Goal: Check status: Check status

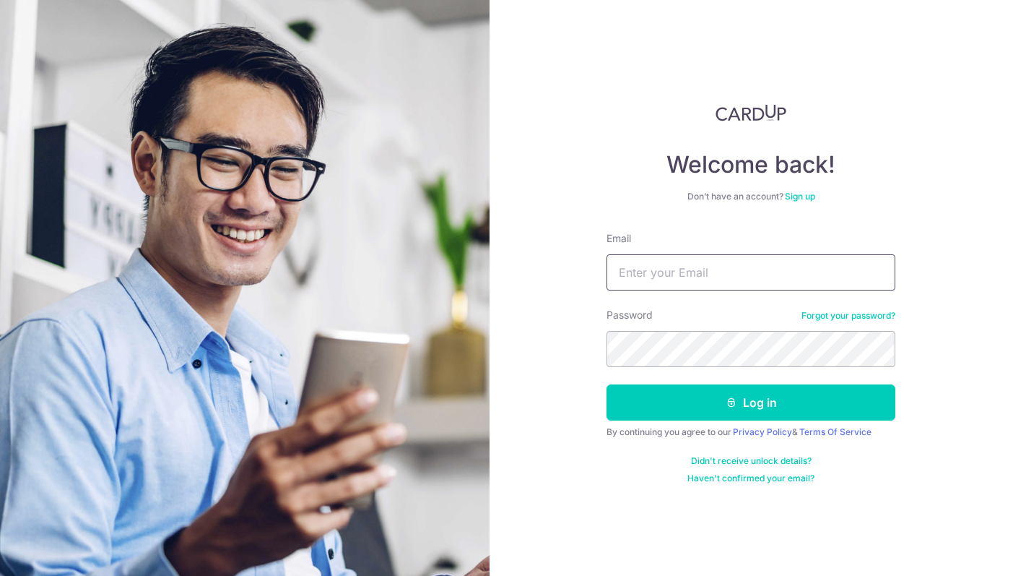
click at [688, 266] on input "Email" at bounding box center [751, 272] width 289 height 36
type input "[EMAIL_ADDRESS][DOMAIN_NAME]"
click at [751, 402] on button "Log in" at bounding box center [751, 402] width 289 height 36
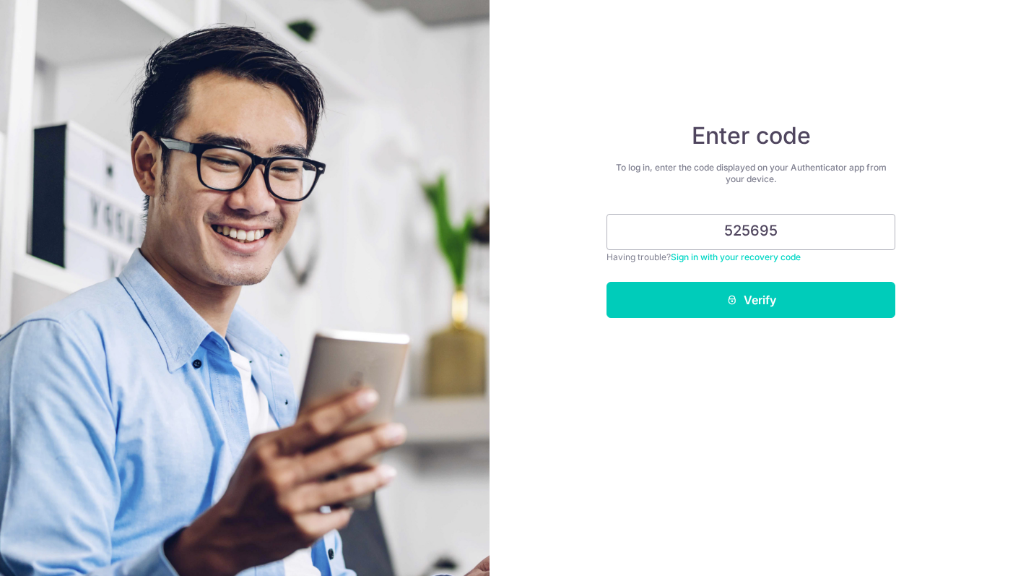
type input "525695"
click at [751, 300] on button "Verify" at bounding box center [751, 300] width 289 height 36
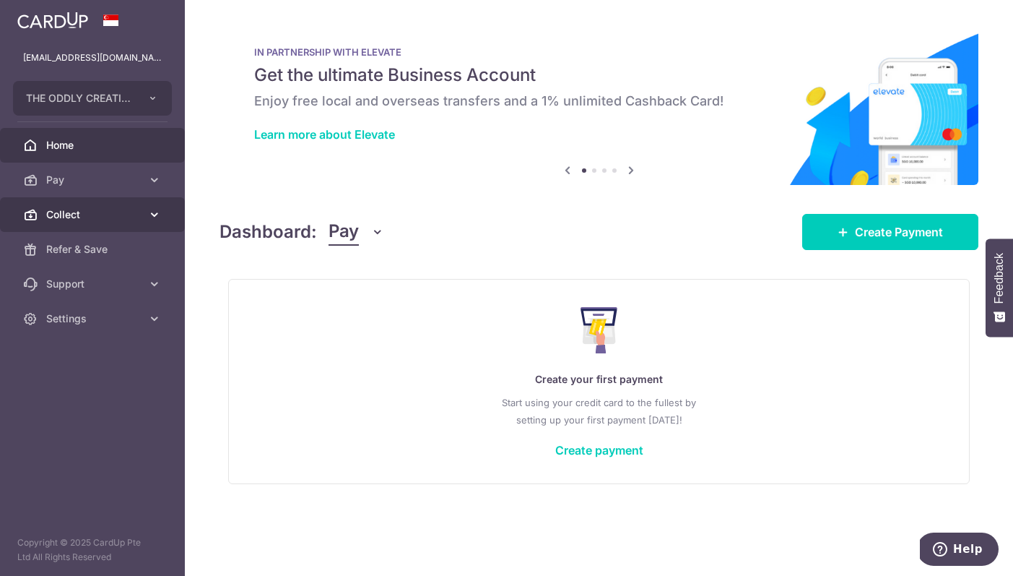
click at [100, 211] on span "Collect" at bounding box center [93, 214] width 95 height 14
click at [59, 212] on span "Collect" at bounding box center [93, 214] width 95 height 14
click at [50, 220] on span "Collect" at bounding box center [93, 214] width 95 height 14
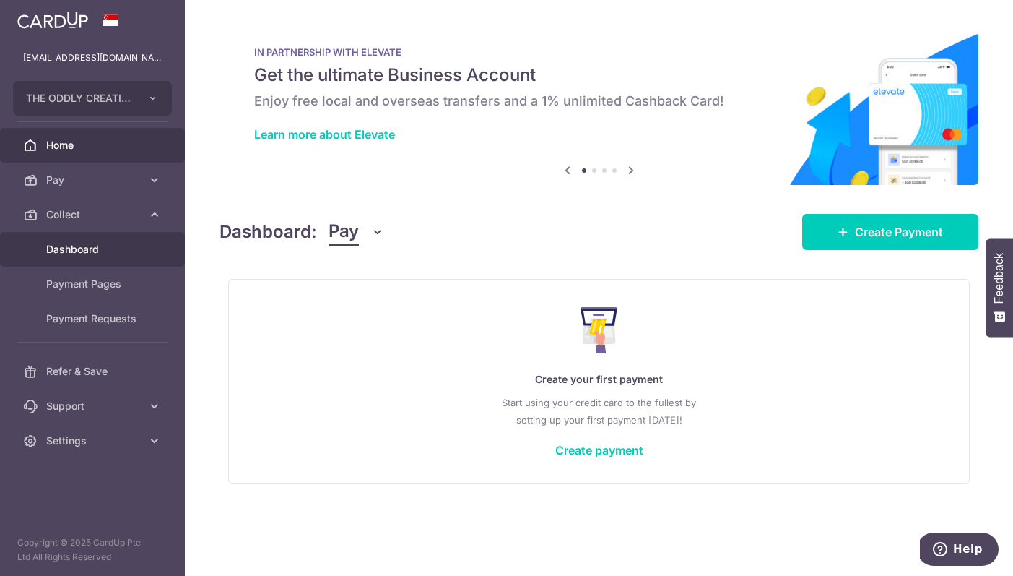
click at [85, 258] on link "Dashboard" at bounding box center [92, 249] width 185 height 35
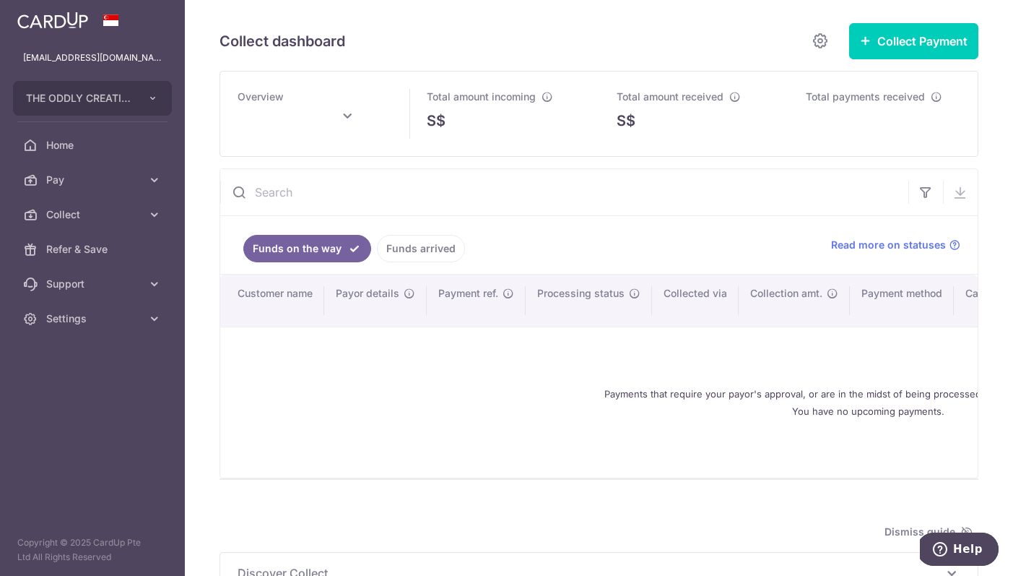
click at [287, 118] on input "text" at bounding box center [310, 121] width 144 height 36
click at [368, 113] on input "text" at bounding box center [310, 121] width 144 height 36
click at [220, 157] on link "Prev" at bounding box center [220, 156] width 17 height 17
click at [385, 198] on button "Done" at bounding box center [402, 197] width 37 height 20
click at [891, 241] on span "Read more on statuses" at bounding box center [888, 245] width 115 height 14
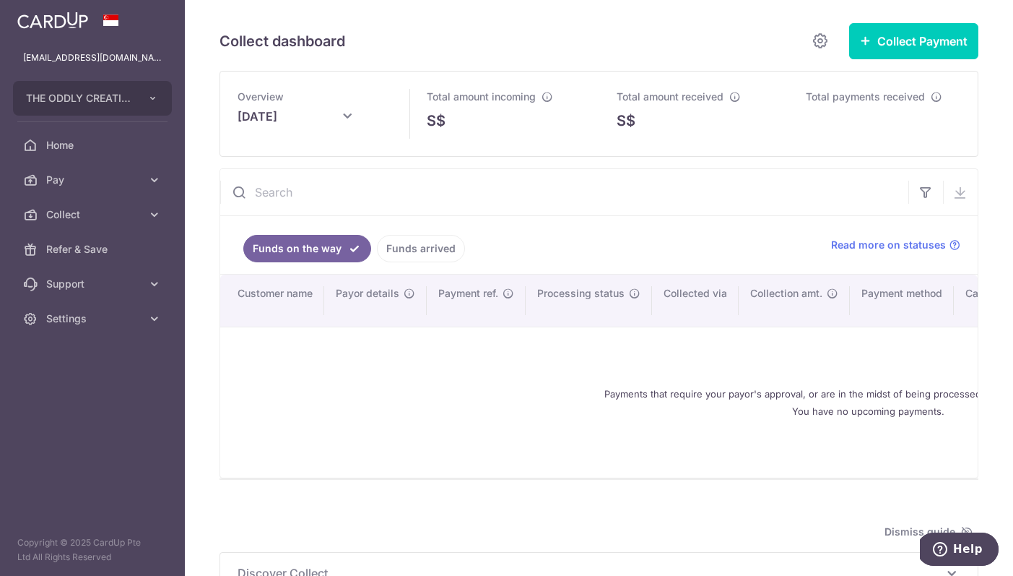
click at [399, 230] on ul "Funds on the way Funds arrived" at bounding box center [517, 245] width 594 height 58
click at [404, 241] on link "Funds arrived" at bounding box center [421, 248] width 88 height 27
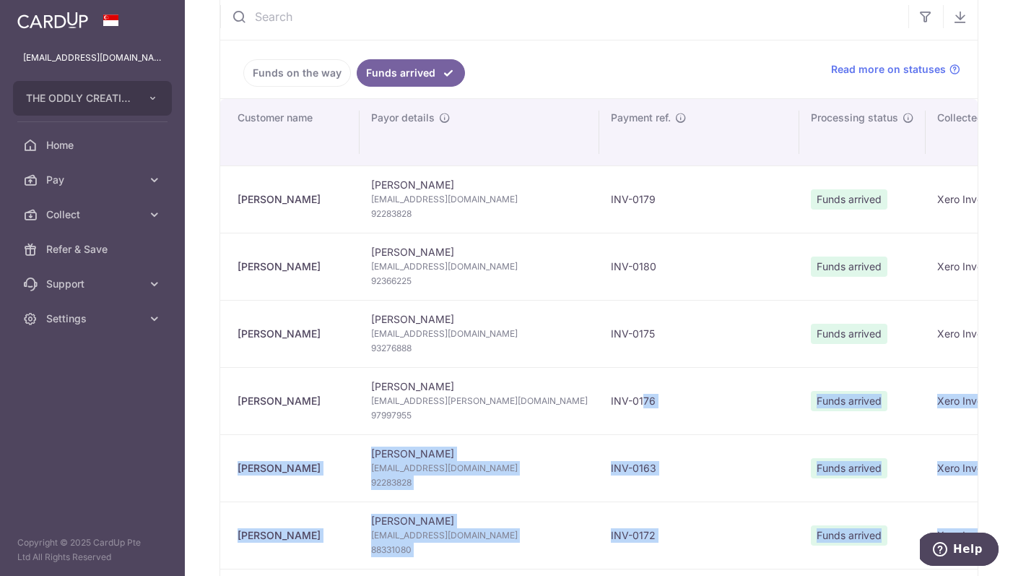
scroll to position [285, 0]
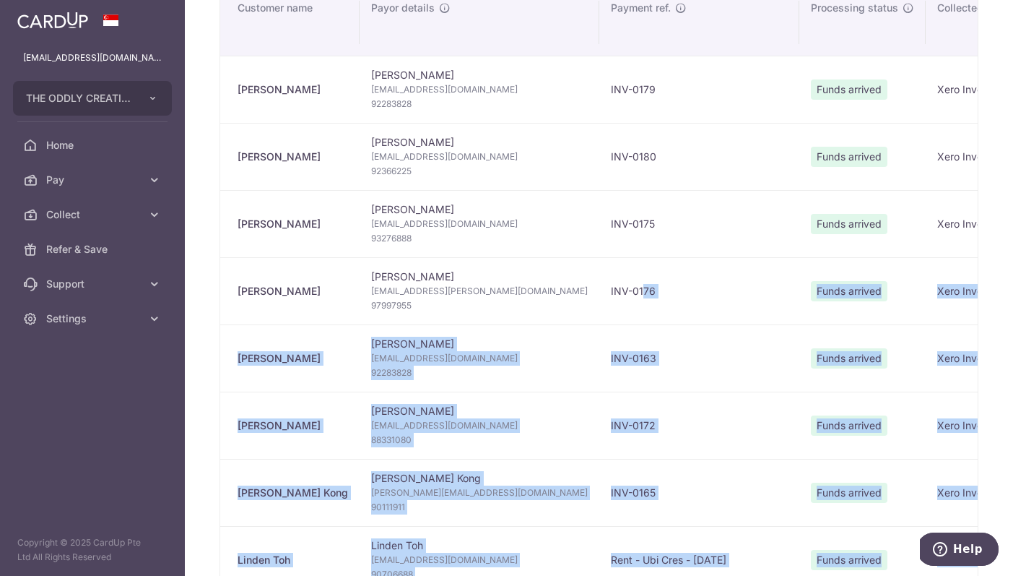
drag, startPoint x: 547, startPoint y: 573, endPoint x: 554, endPoint y: 630, distance: 57.5
click at [554, 575] on html "andreanatayshilin@gmail.com THE ODDLY CREATIVES PTE. LTD. Add new company THE O…" at bounding box center [506, 288] width 1013 height 576
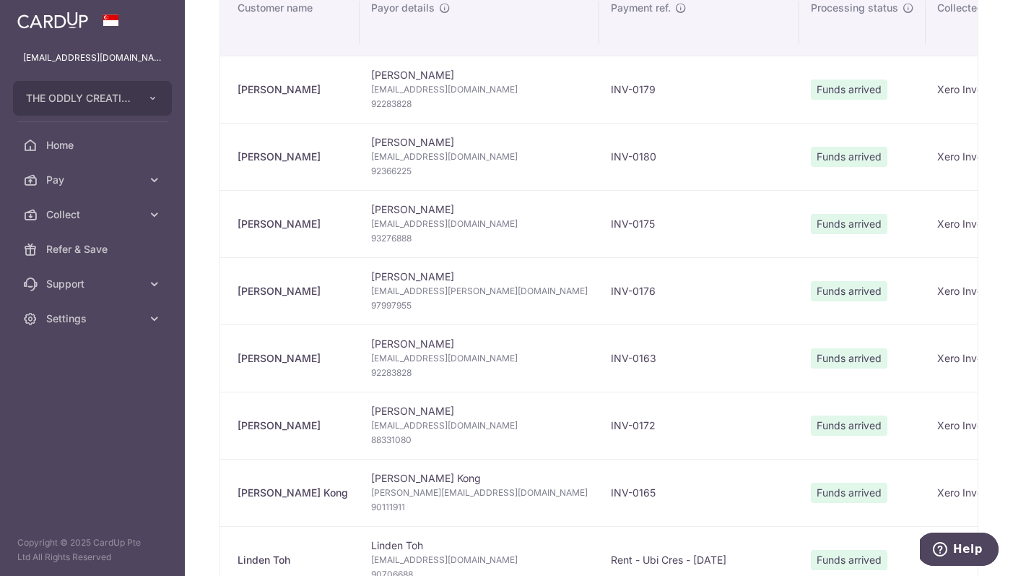
click at [811, 301] on span "Funds arrived" at bounding box center [849, 291] width 77 height 20
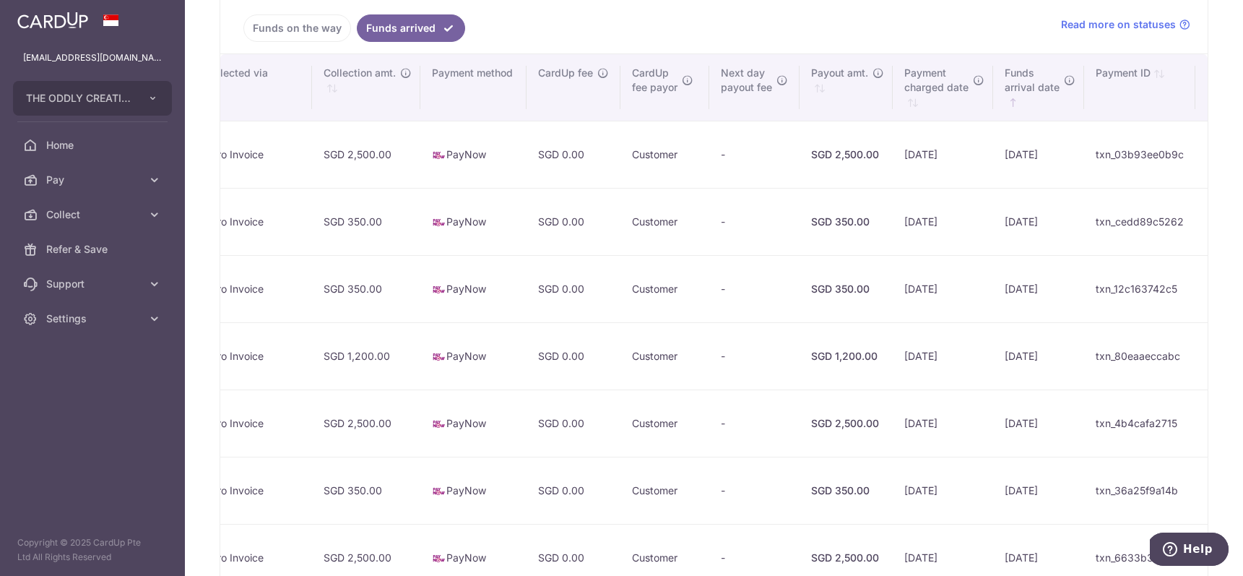
scroll to position [0, 0]
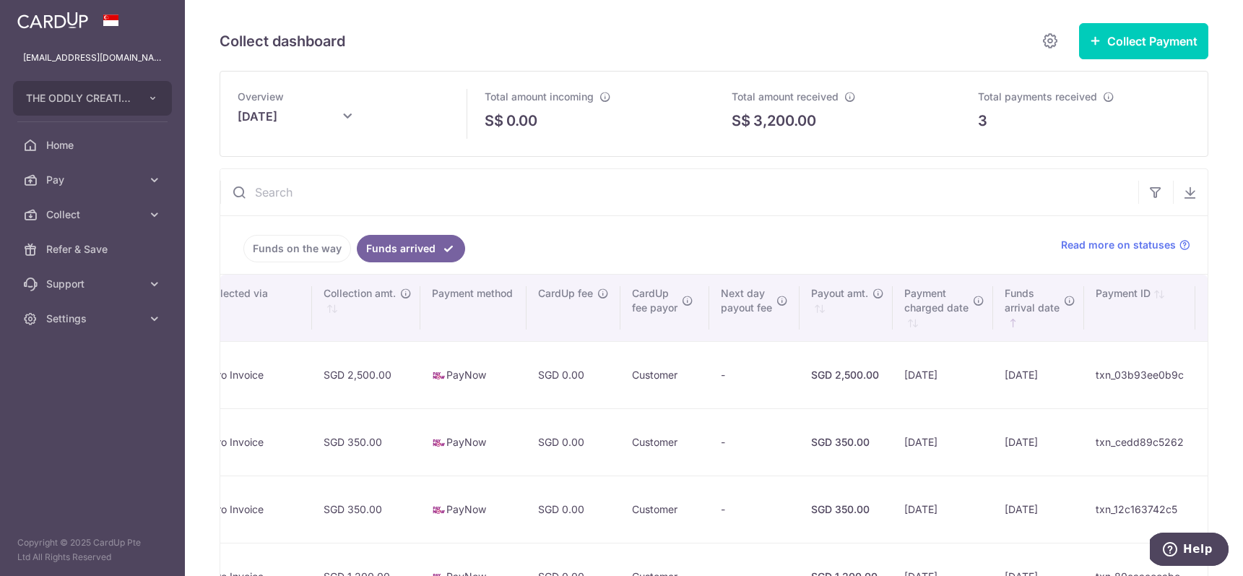
click at [1013, 97] on span "Total payments received" at bounding box center [1037, 96] width 119 height 12
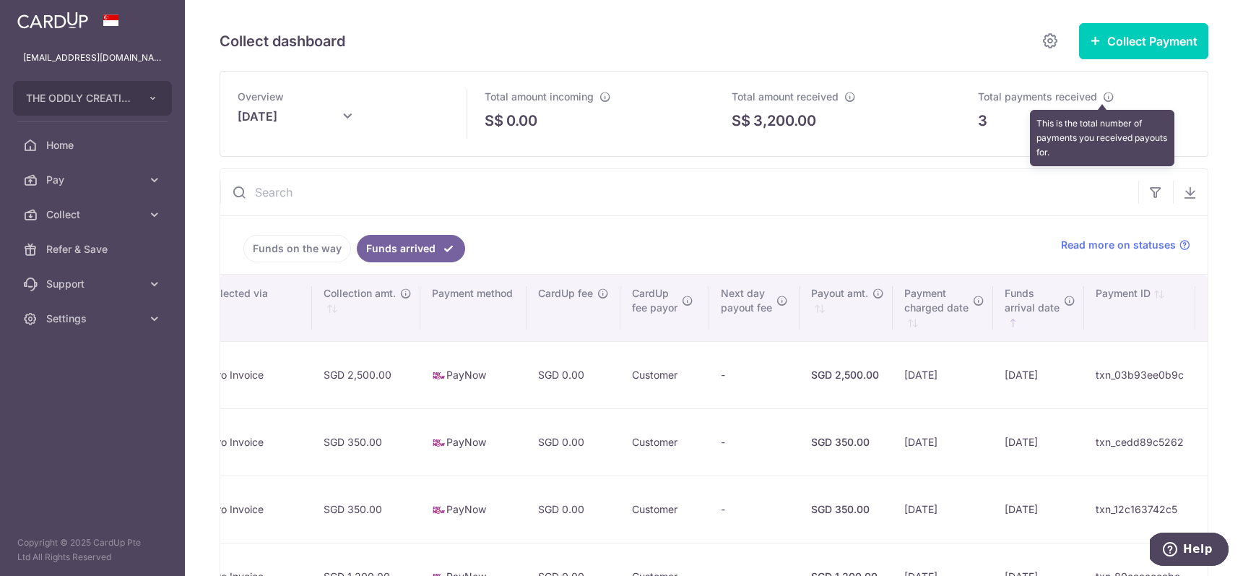
click at [1013, 98] on icon at bounding box center [1109, 97] width 12 height 12
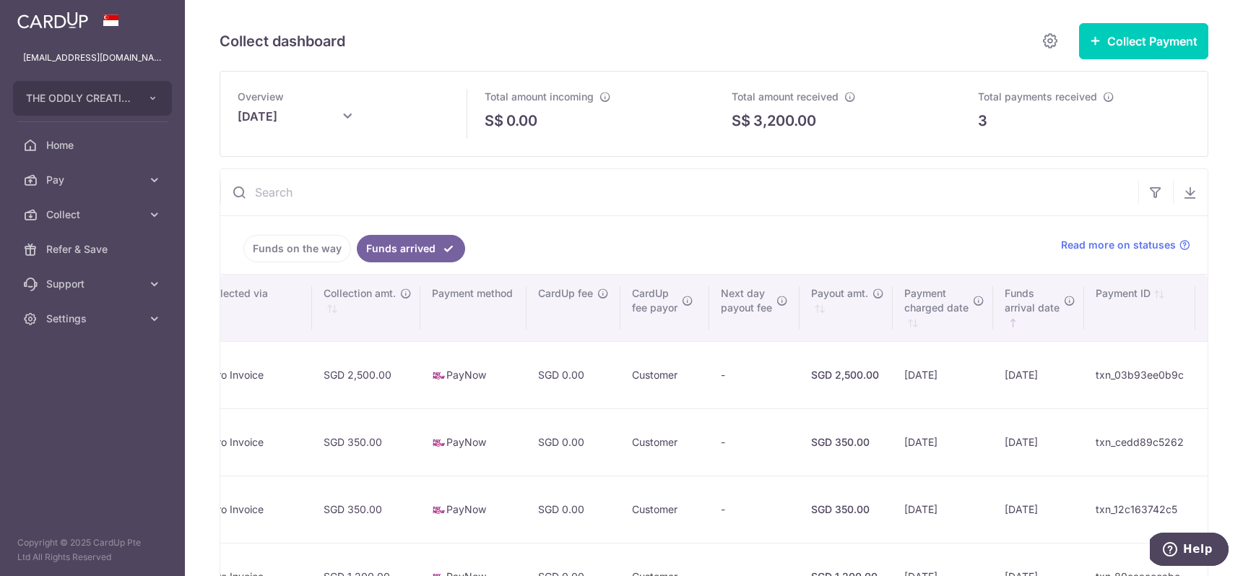
click at [1013, 98] on span "Total payments received" at bounding box center [1037, 96] width 119 height 12
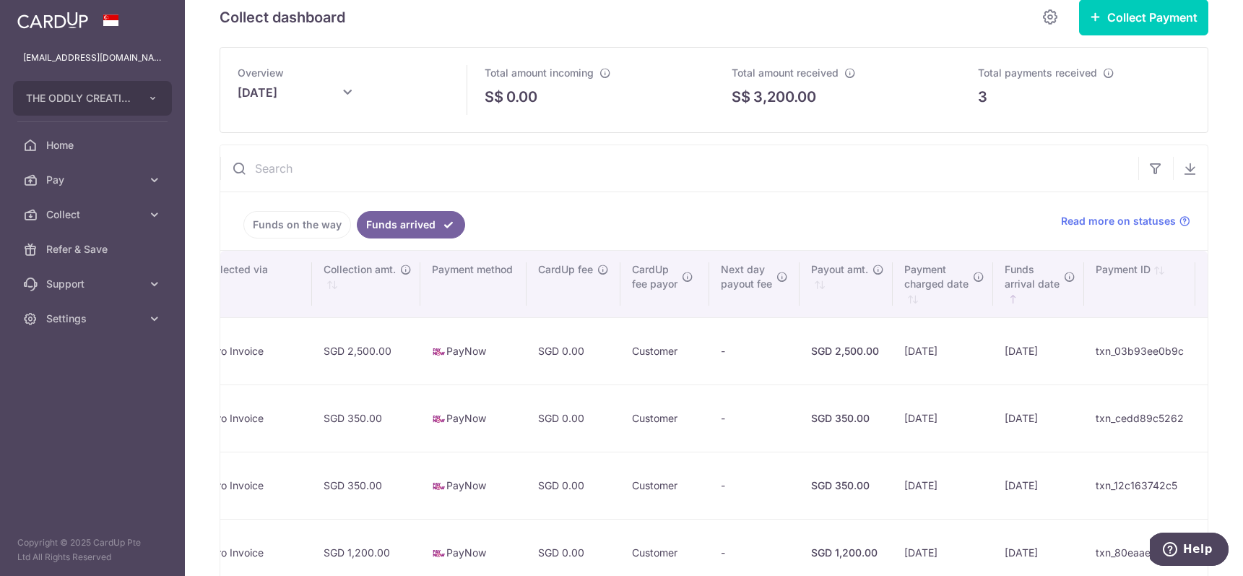
click at [300, 217] on link "Funds on the way" at bounding box center [297, 224] width 108 height 27
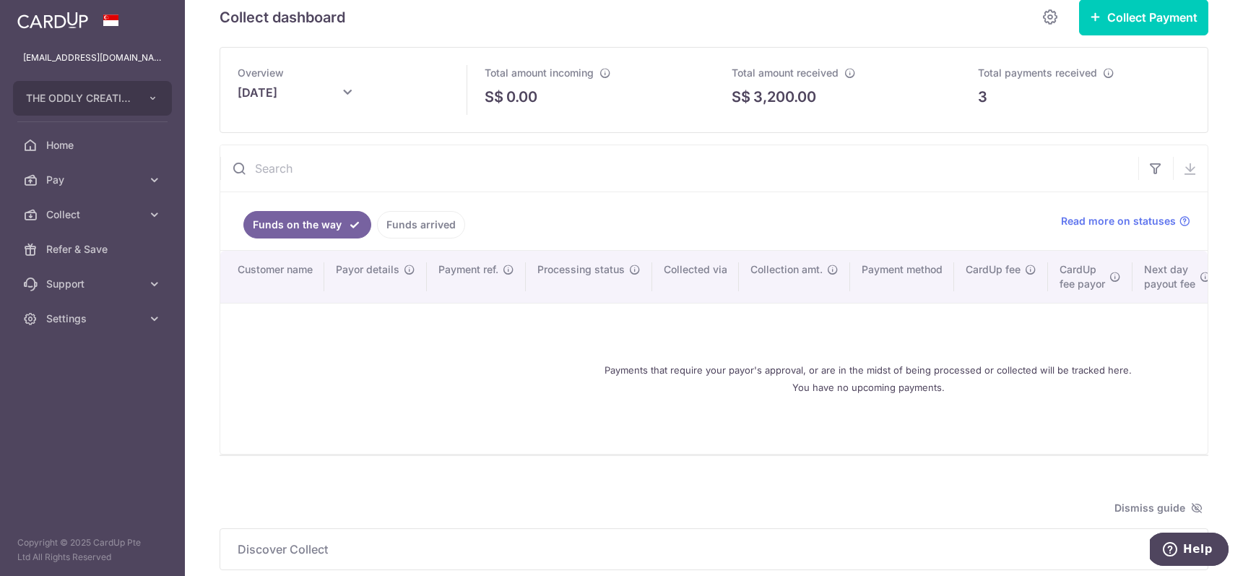
click at [332, 96] on input "August 2025" at bounding box center [310, 97] width 144 height 36
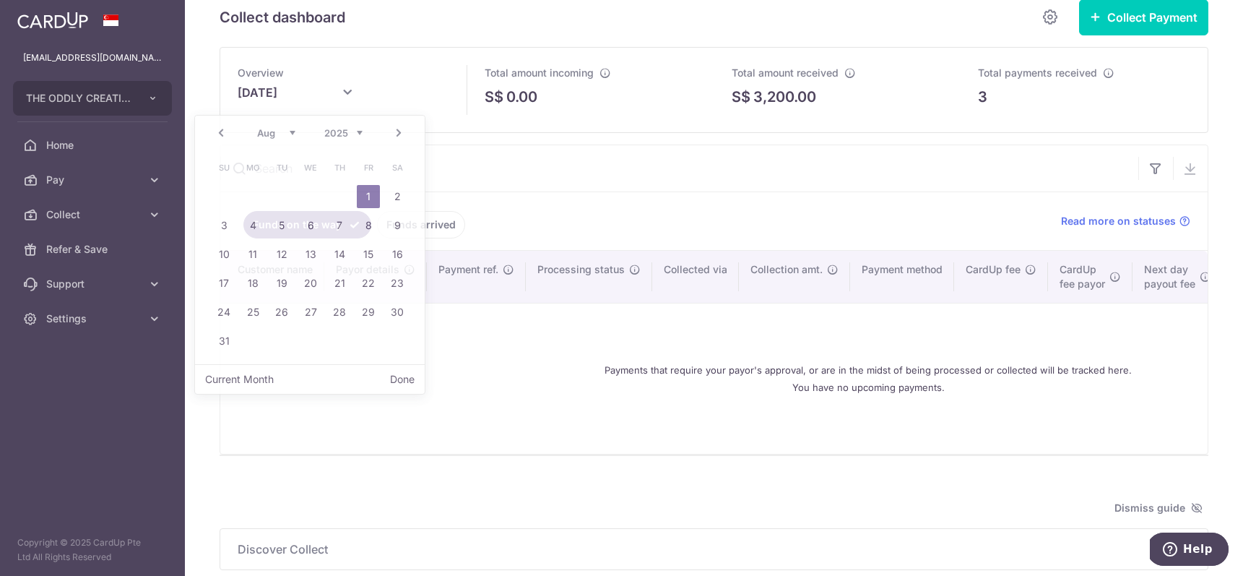
click at [350, 92] on icon at bounding box center [347, 92] width 17 height 17
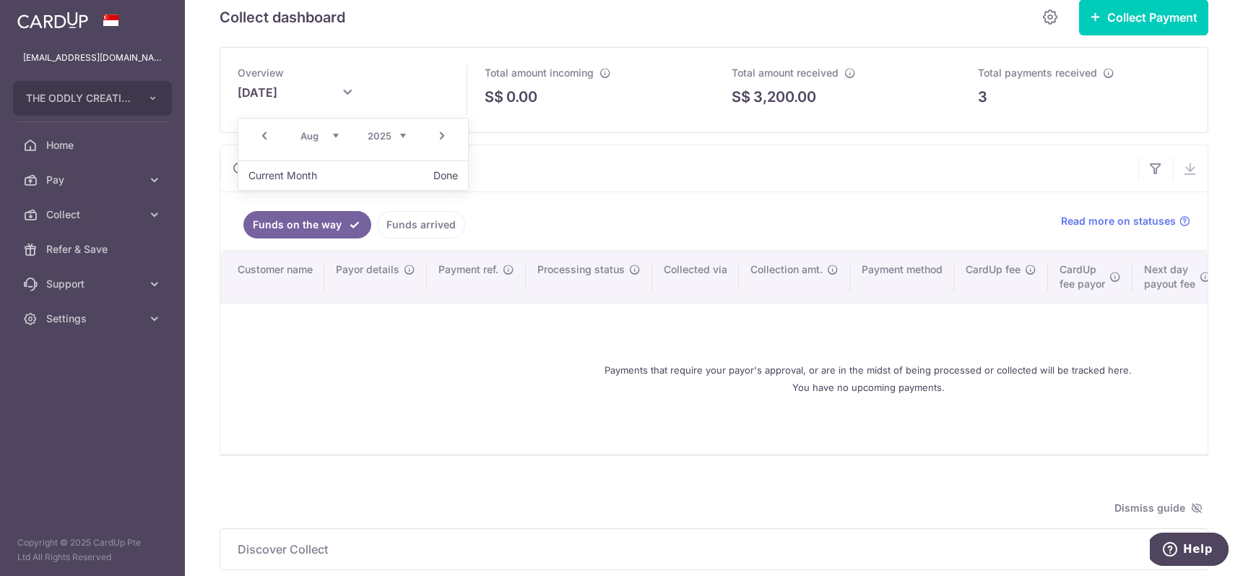
click at [443, 137] on link "Next" at bounding box center [441, 135] width 17 height 17
click at [389, 176] on button "Done" at bounding box center [402, 173] width 37 height 20
click at [319, 85] on input "September 2025" at bounding box center [310, 97] width 144 height 36
click at [272, 135] on link "Prev" at bounding box center [264, 135] width 17 height 17
click at [430, 163] on input "text" at bounding box center [679, 168] width 918 height 46
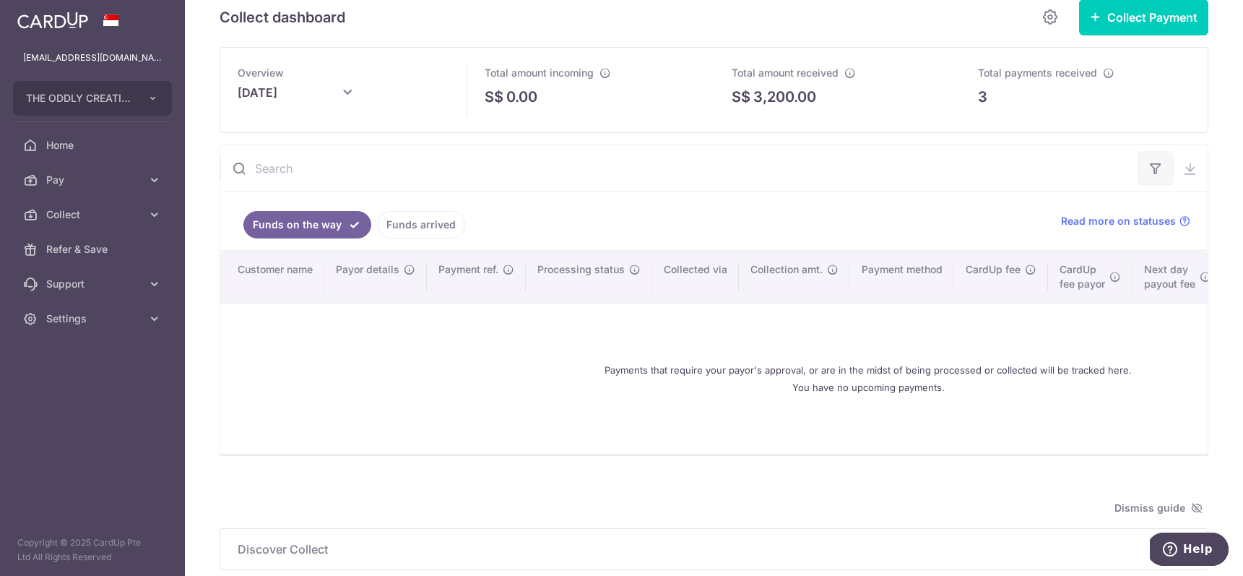
click at [1013, 163] on button "button" at bounding box center [1155, 168] width 35 height 35
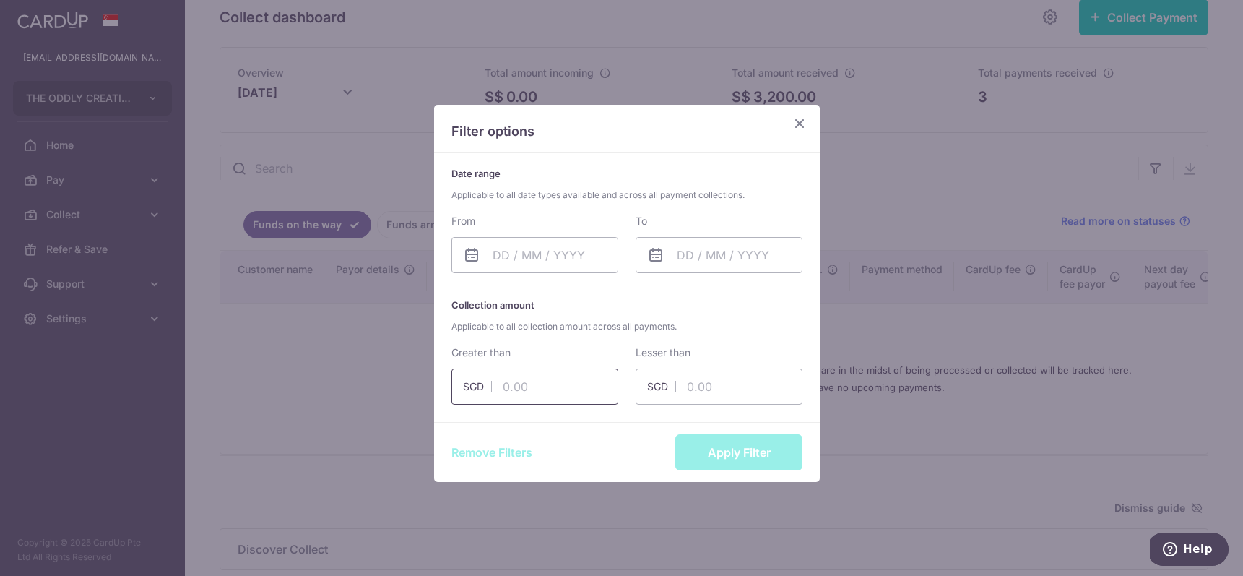
click at [549, 393] on input "text" at bounding box center [534, 386] width 167 height 36
click at [800, 117] on icon "Close" at bounding box center [799, 123] width 17 height 18
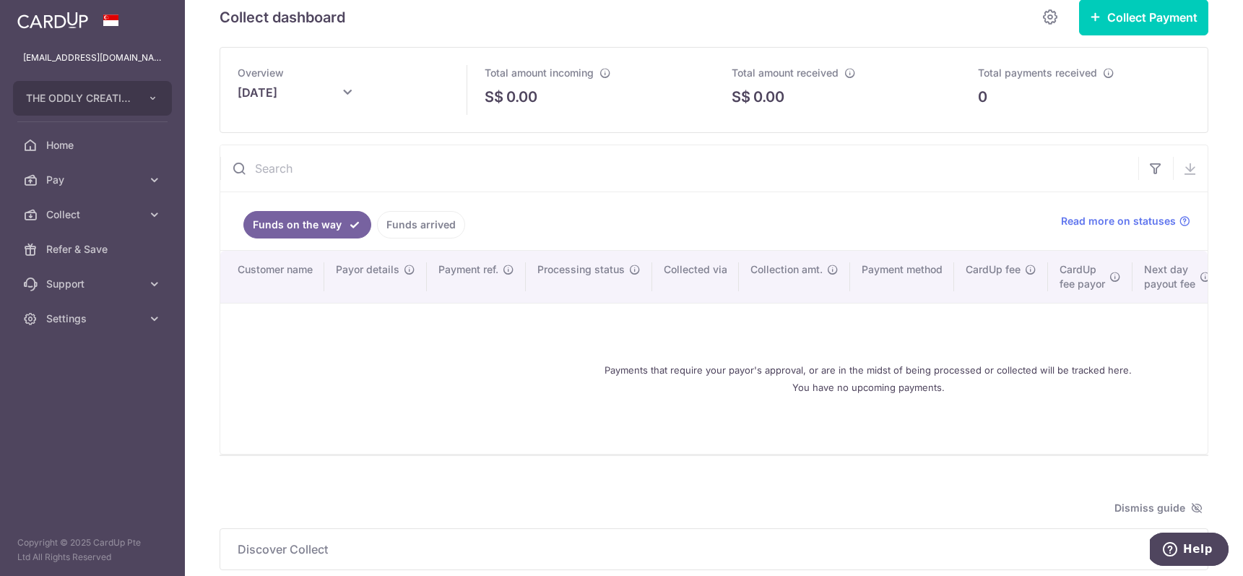
click at [297, 91] on input "September 2025" at bounding box center [310, 97] width 144 height 36
click at [259, 134] on link "Prev" at bounding box center [264, 135] width 17 height 17
click at [404, 170] on button "Done" at bounding box center [402, 173] width 37 height 20
type input "August 2025"
click at [430, 217] on link "Funds arrived" at bounding box center [421, 224] width 88 height 27
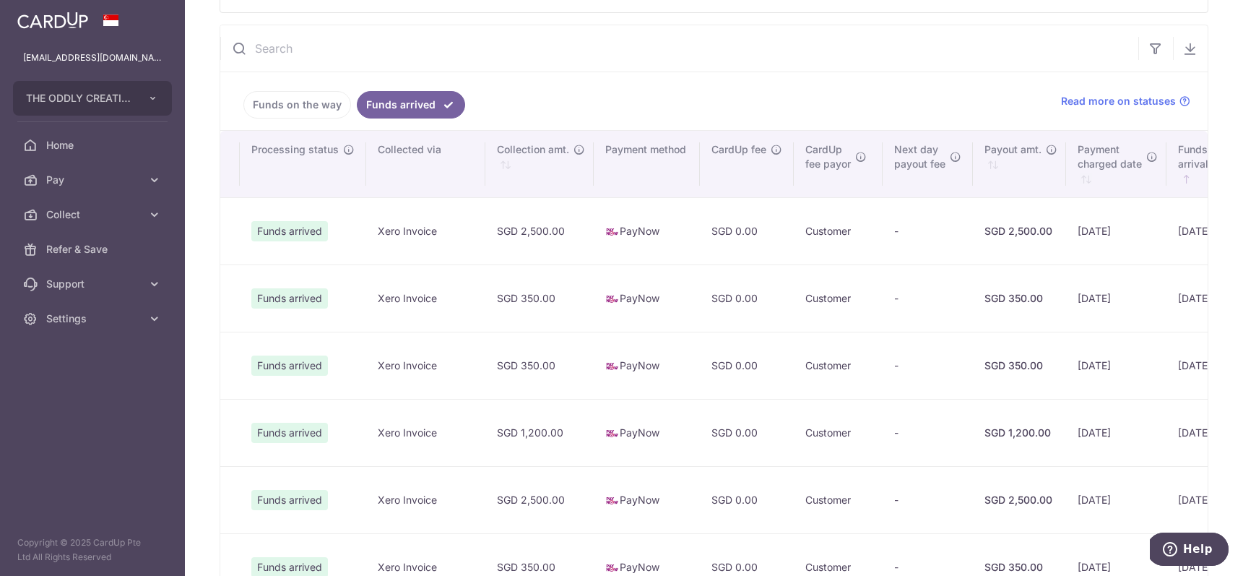
scroll to position [0, 0]
